Goal: Find contact information: Obtain details needed to contact an individual or organization

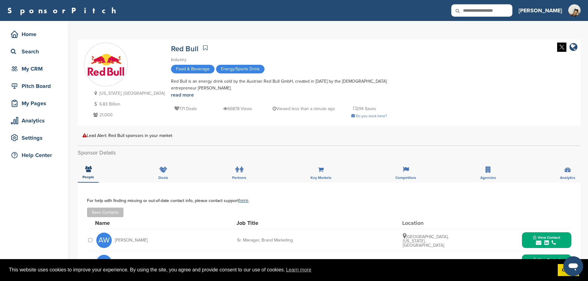
click at [472, 10] on icon at bounding box center [461, 10] width 21 height 13
click at [508, 12] on input "text" at bounding box center [481, 10] width 61 height 12
type input "*****"
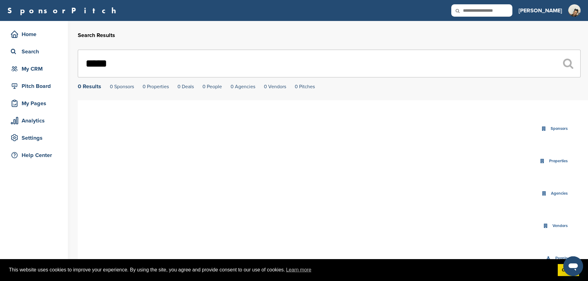
click at [92, 68] on input "*****" at bounding box center [329, 64] width 503 height 28
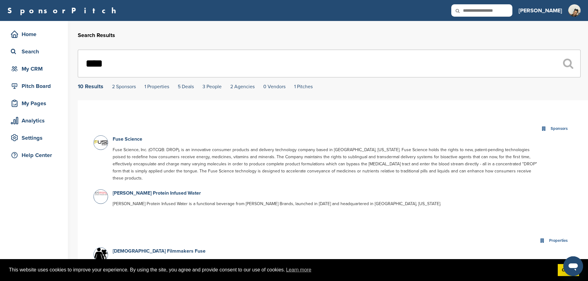
click at [240, 62] on input "****" at bounding box center [329, 64] width 503 height 28
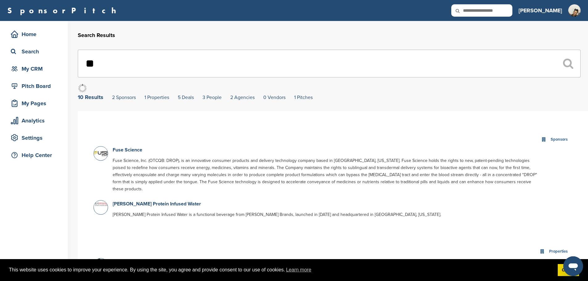
type input "*"
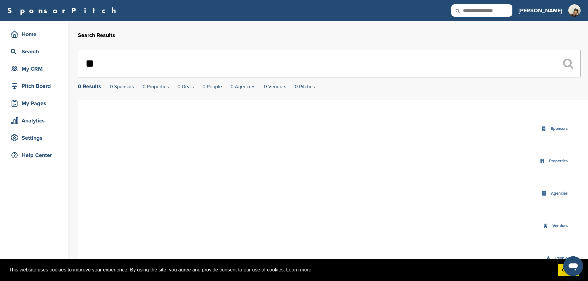
type input "*"
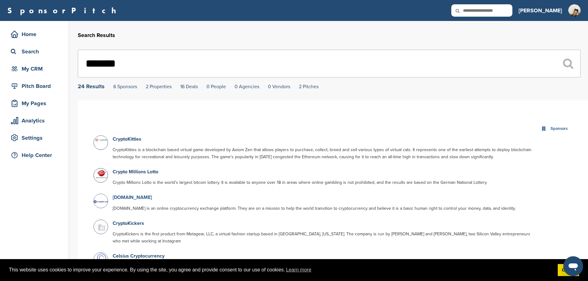
type input "*******"
click at [124, 198] on link "[DOMAIN_NAME]" at bounding box center [132, 197] width 39 height 6
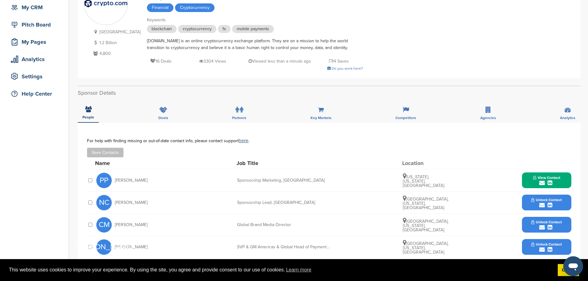
scroll to position [62, 0]
click at [535, 179] on span "View Contact" at bounding box center [546, 177] width 27 height 4
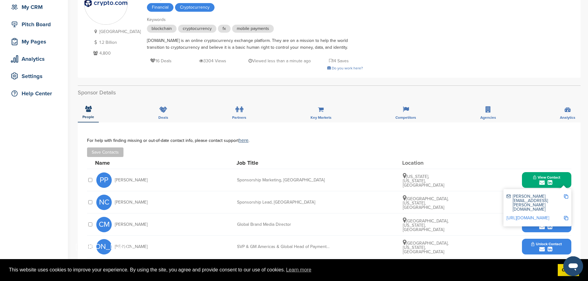
click at [522, 215] on link "http://www.linkedin.com/in/prestonpeters" at bounding box center [528, 217] width 43 height 5
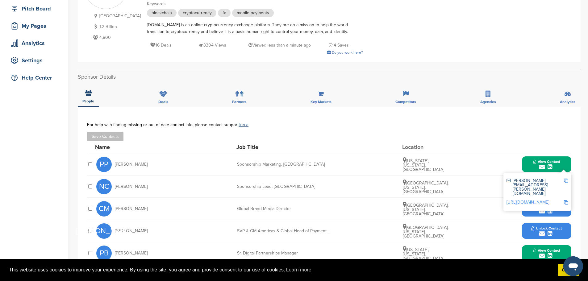
scroll to position [93, 0]
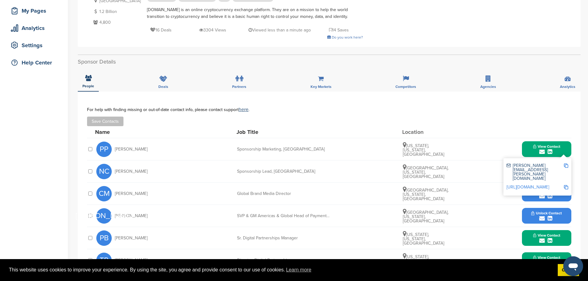
click at [564, 167] on img at bounding box center [566, 166] width 4 height 4
click at [435, 123] on div "Save Contacts" at bounding box center [329, 122] width 484 height 10
click at [455, 194] on div "CM Christopher McMahon Global Brand Media Director Los Angeles, California, Uni…" at bounding box center [333, 194] width 475 height 22
click at [529, 143] on button "View Contact" at bounding box center [547, 149] width 42 height 19
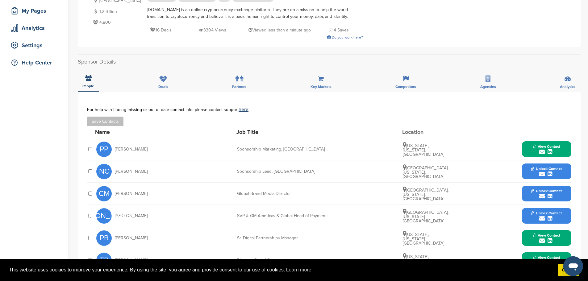
click at [525, 175] on button "Unlock Contact" at bounding box center [546, 171] width 45 height 19
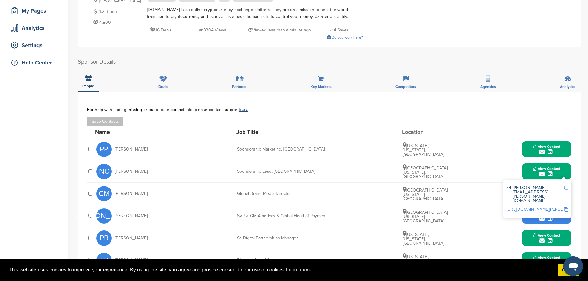
click at [541, 207] on link "http://www.linkedin.com/in/nicholas-christ-53303158" at bounding box center [544, 209] width 75 height 5
click at [567, 188] on img at bounding box center [566, 188] width 4 height 4
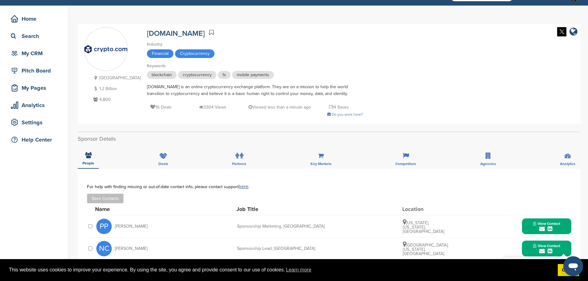
scroll to position [0, 0]
